Goal: Task Accomplishment & Management: Manage account settings

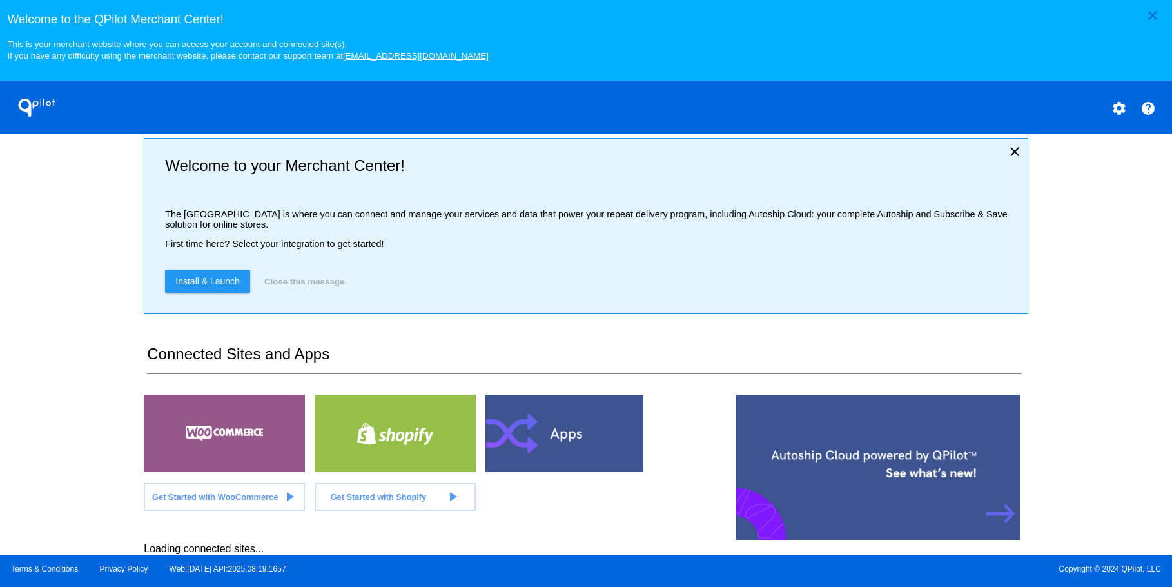
scroll to position [10, 0]
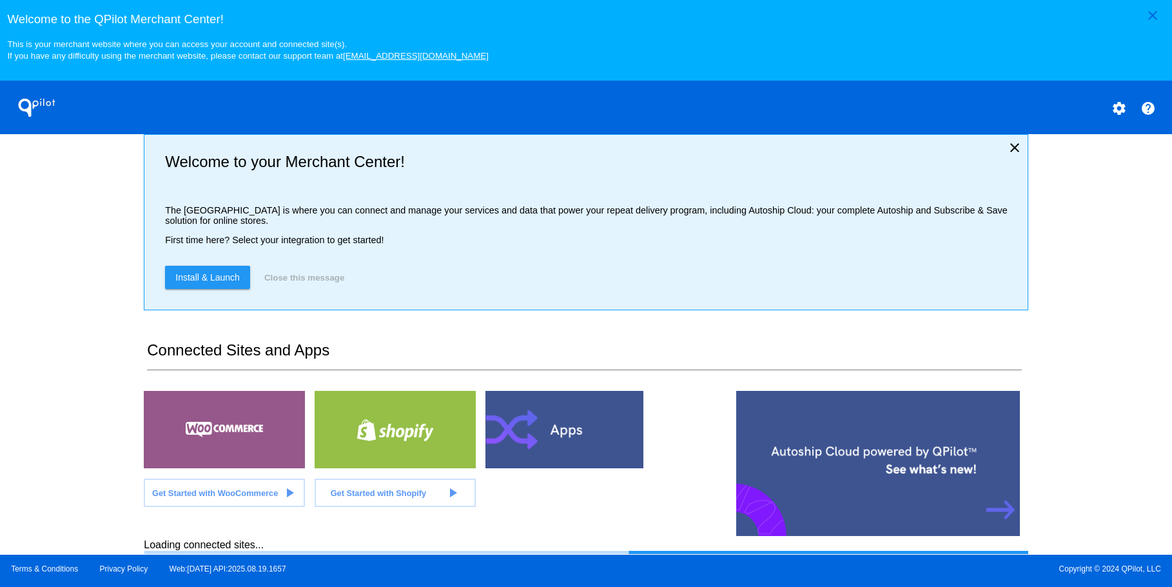
drag, startPoint x: 6, startPoint y: 304, endPoint x: 58, endPoint y: 299, distance: 51.8
click at [6, 304] on div "close Welcome to the QPilot Merchant Center! This is your merchant website wher…" at bounding box center [586, 277] width 1172 height 554
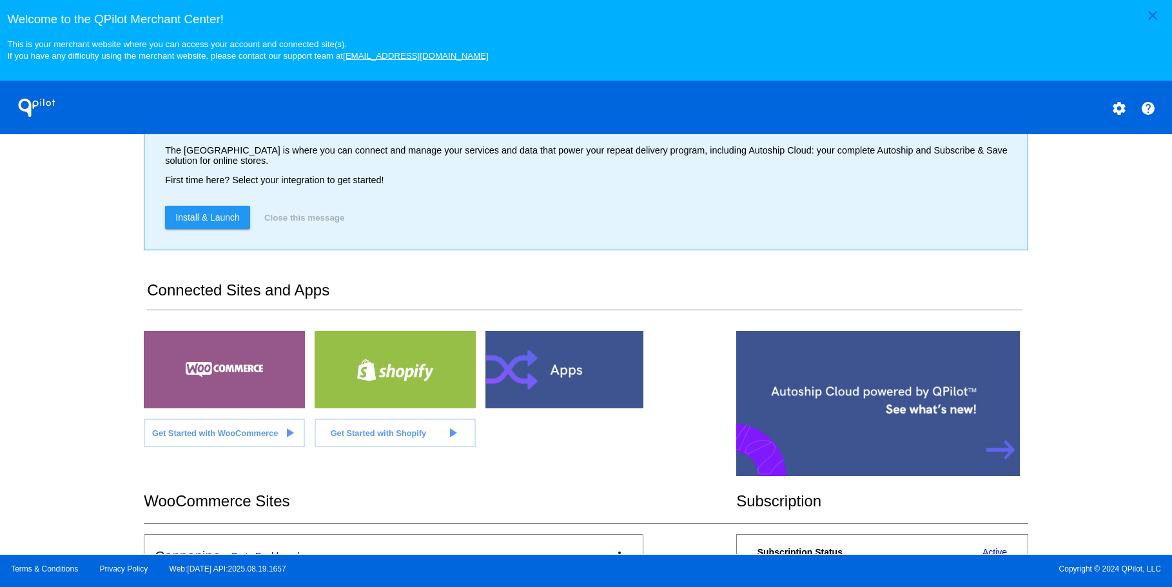
scroll to position [268, 0]
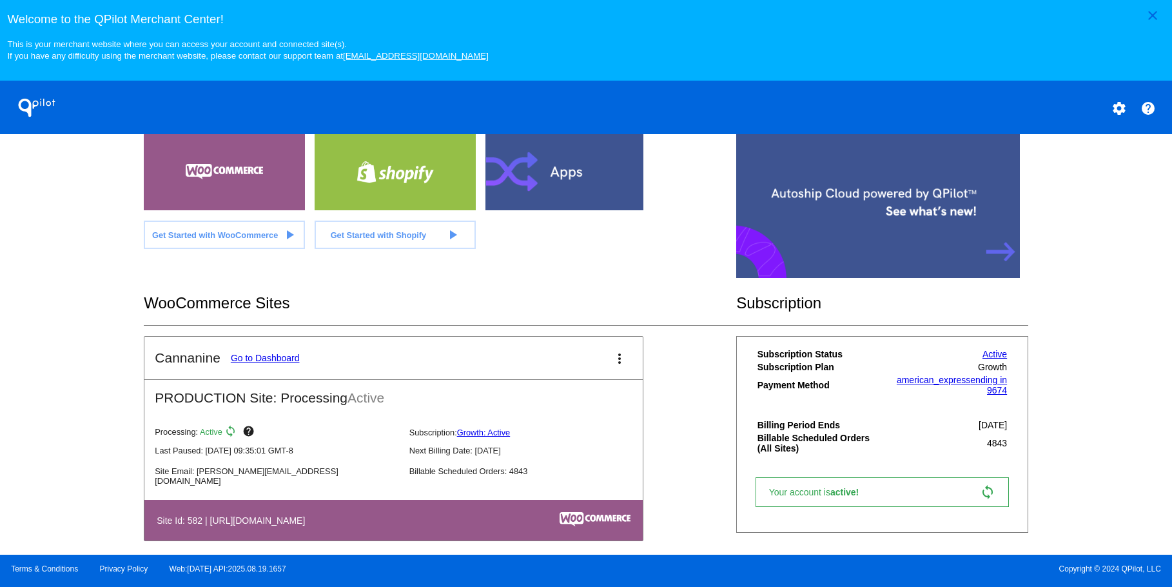
click at [258, 355] on link "Go to Dashboard" at bounding box center [265, 358] width 69 height 10
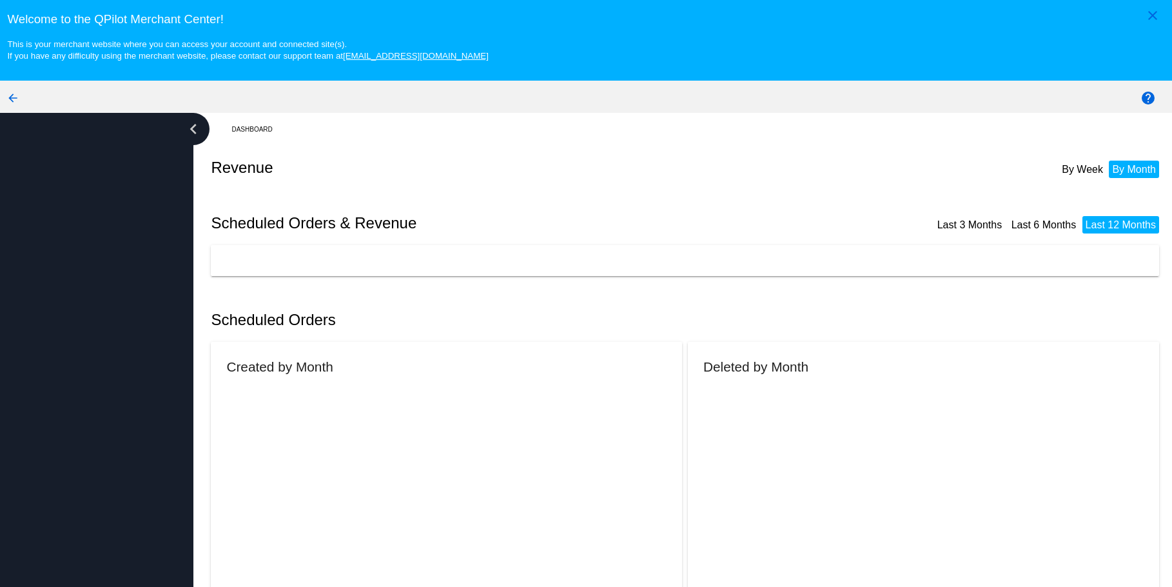
click at [258, 355] on mat-card "Created by Month" at bounding box center [446, 508] width 471 height 333
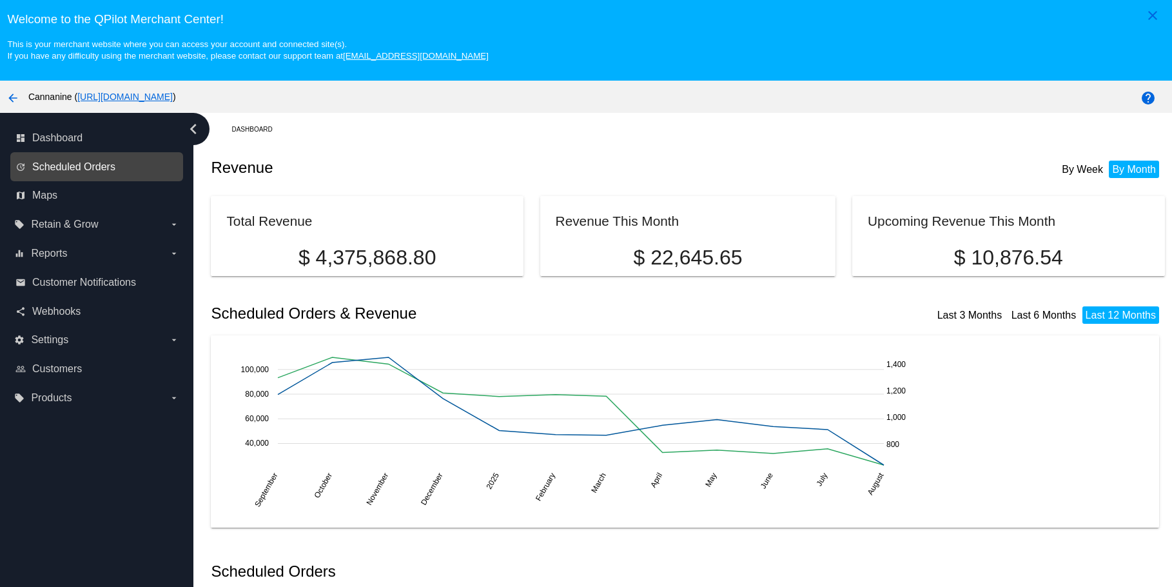
click at [84, 166] on span "Scheduled Orders" at bounding box center [73, 167] width 83 height 12
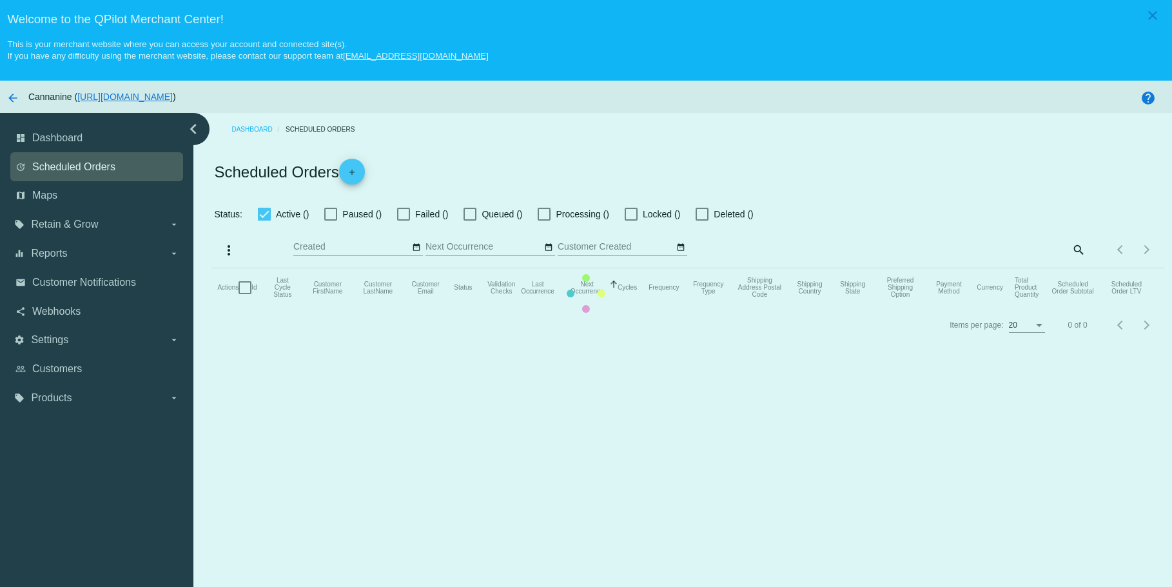
checkbox input "true"
